Goal: Information Seeking & Learning: Find specific page/section

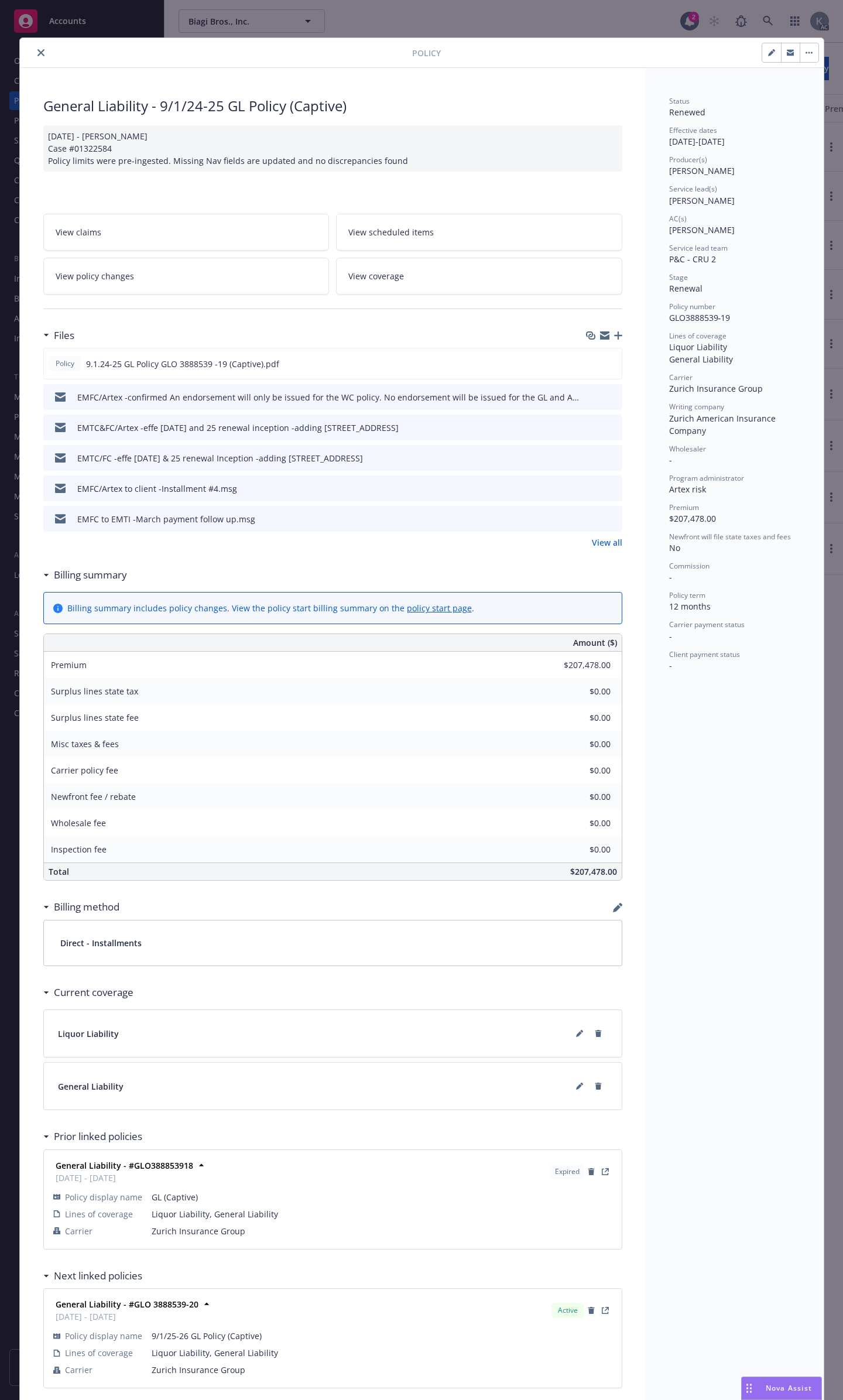
click at [37, 51] on icon "close" at bounding box center [41, 53] width 7 height 7
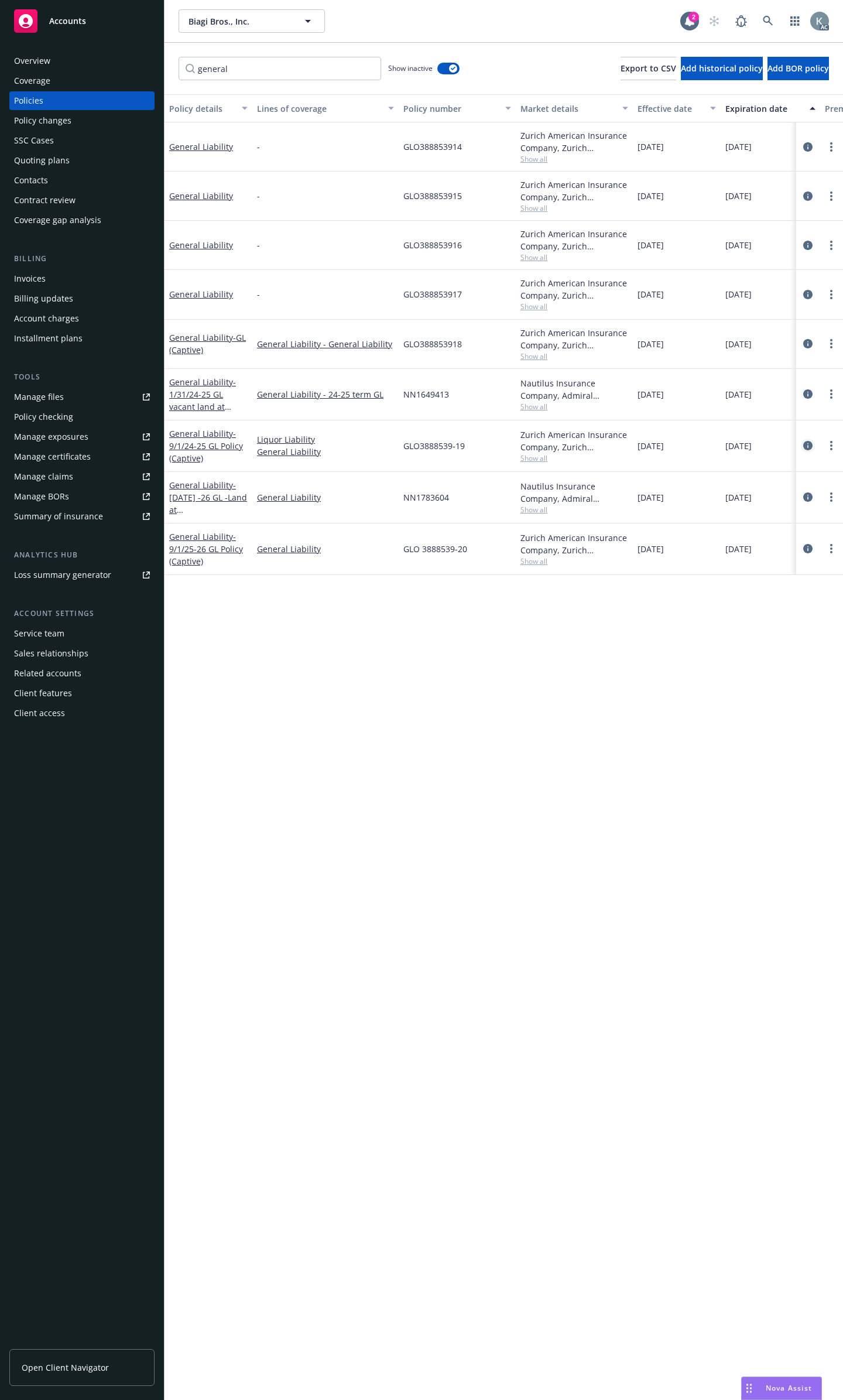
click at [807, 441] on icon "circleInformation" at bounding box center [807, 445] width 9 height 9
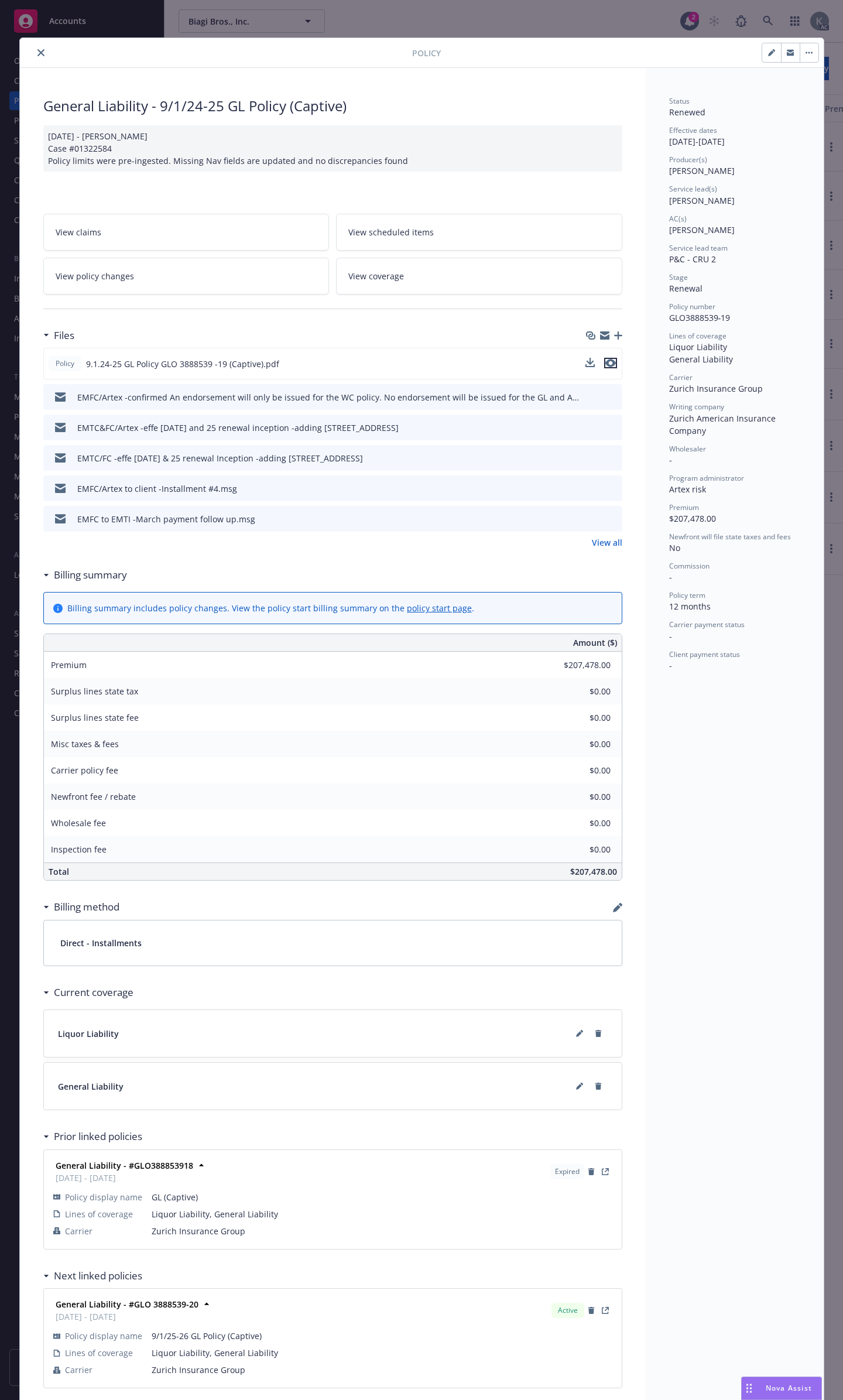
click at [607, 359] on icon "preview file" at bounding box center [610, 363] width 10 height 8
click at [39, 50] on button "close" at bounding box center [41, 53] width 14 height 14
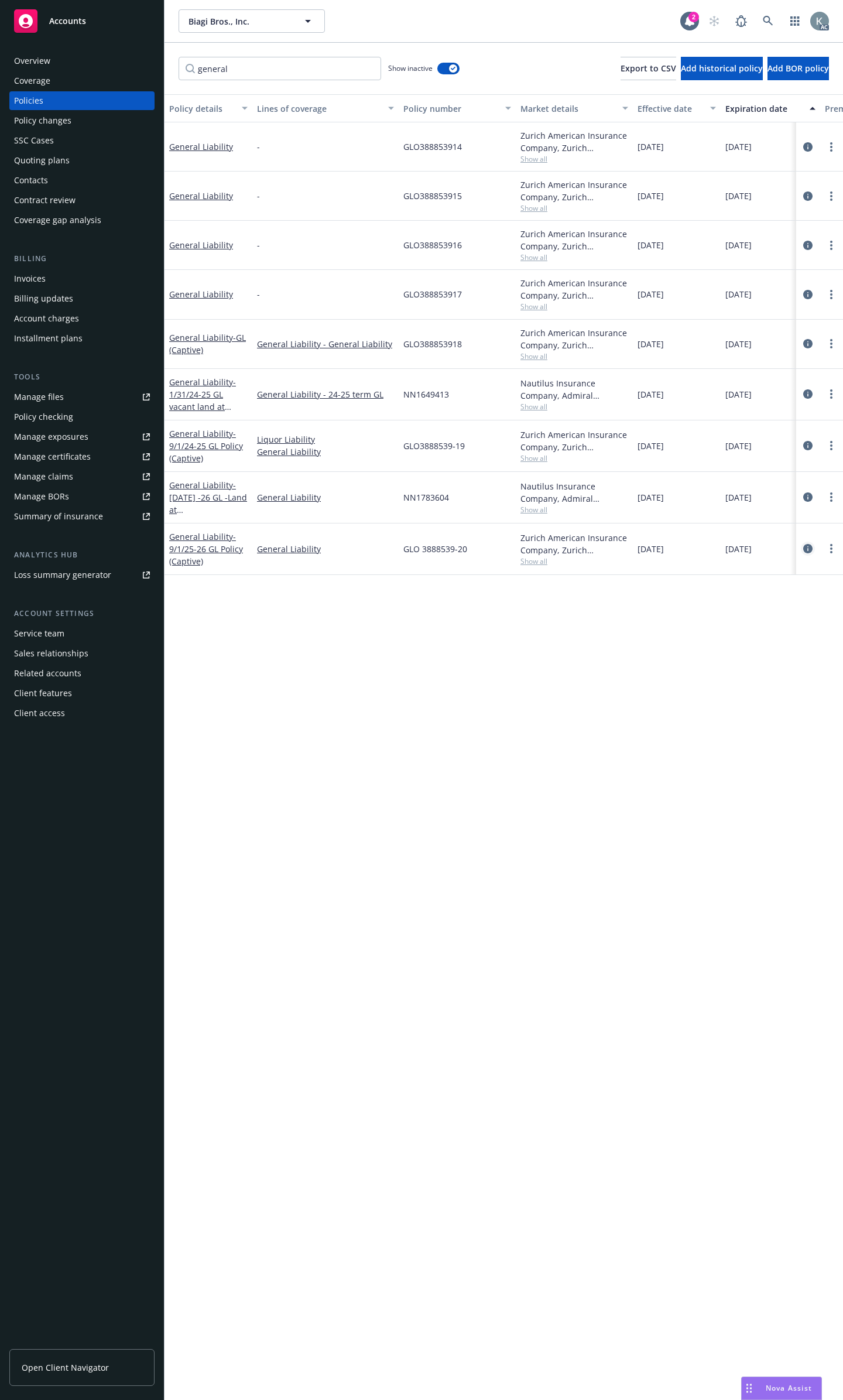
click at [810, 544] on icon "circleInformation" at bounding box center [807, 549] width 9 height 9
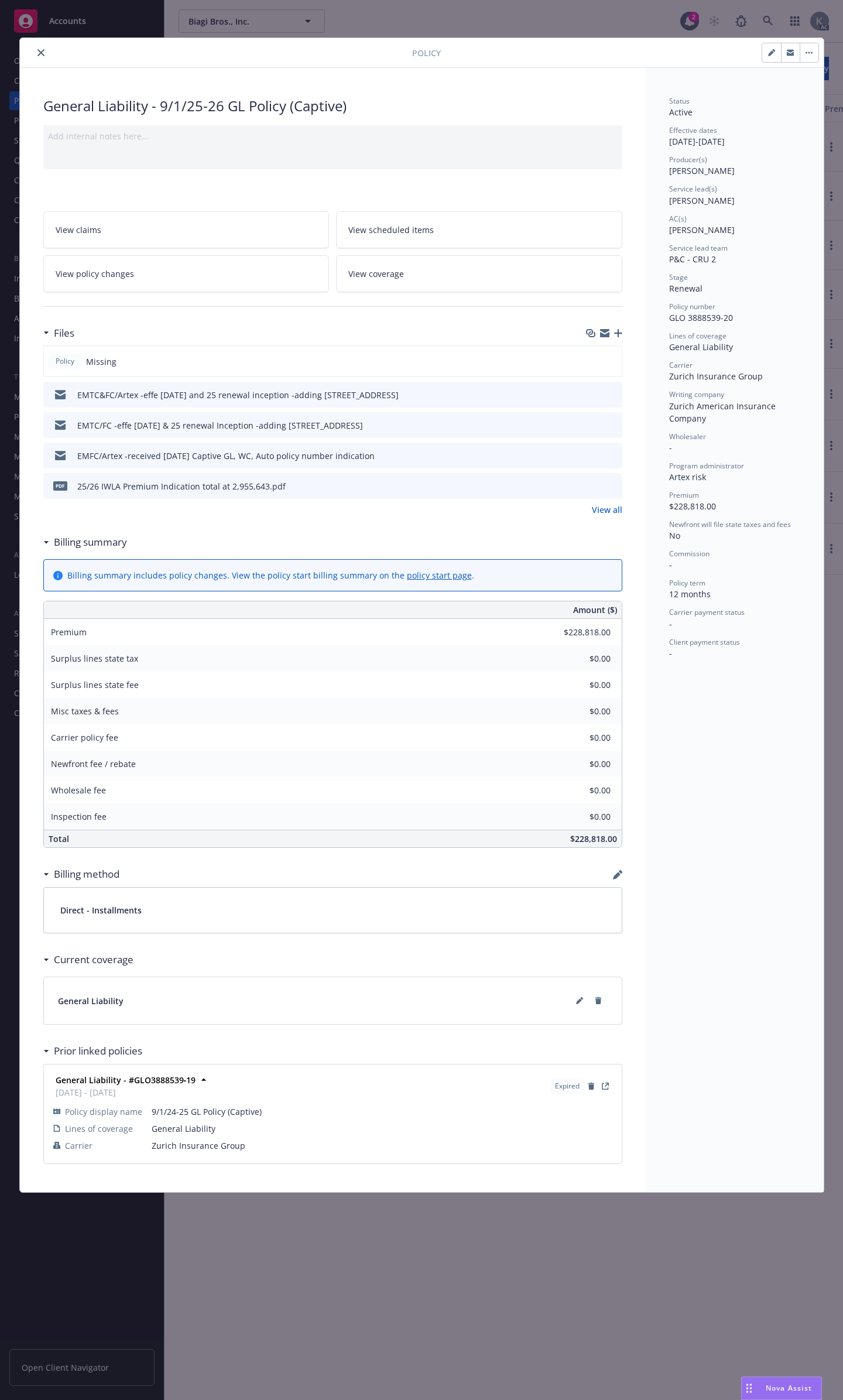
click at [32, 52] on div at bounding box center [218, 53] width 387 height 14
click at [42, 51] on icon "close" at bounding box center [41, 53] width 7 height 7
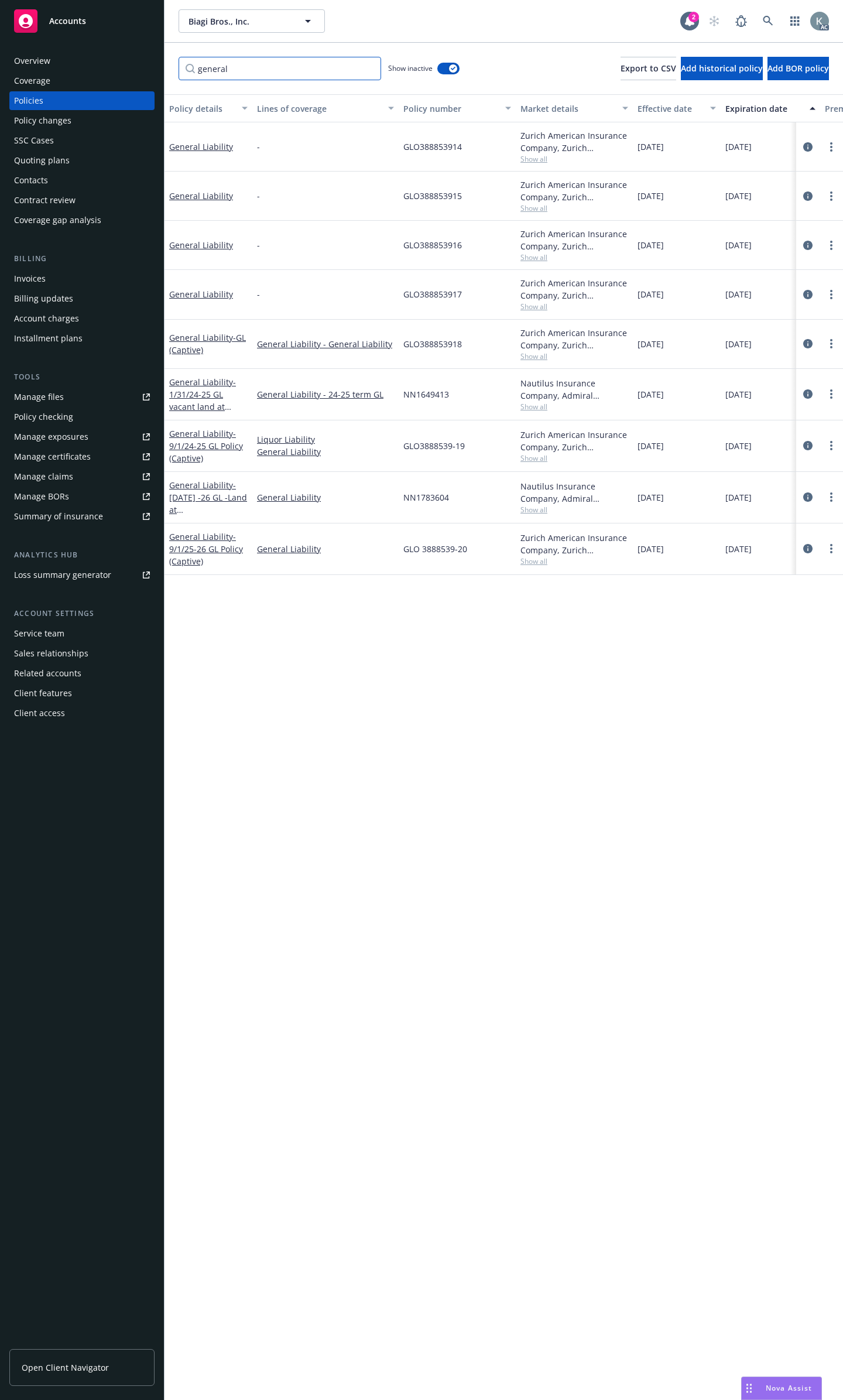
click at [369, 66] on input "general" at bounding box center [280, 69] width 203 height 23
